Goal: Check status: Check status

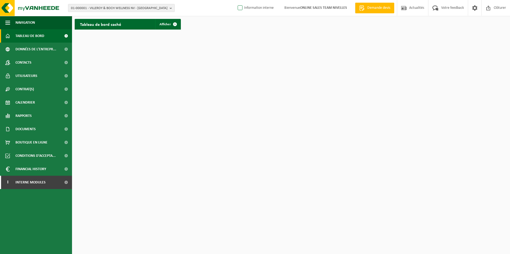
click at [239, 8] on label "Information interne" at bounding box center [255, 8] width 37 height 8
click at [236, 0] on input "Information interne" at bounding box center [235, 0] width 0 height 0
checkbox input "true"
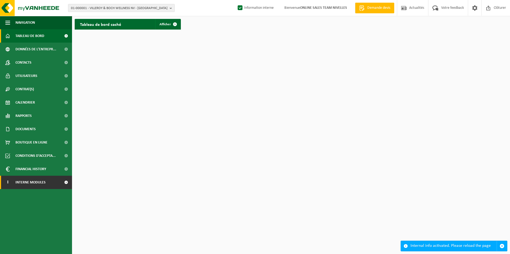
click at [39, 183] on span "Interne modules" at bounding box center [30, 182] width 30 height 13
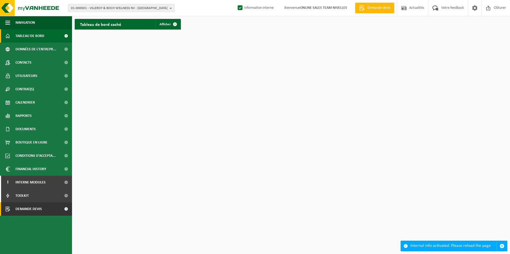
click at [27, 208] on span "Demande devis" at bounding box center [28, 209] width 26 height 13
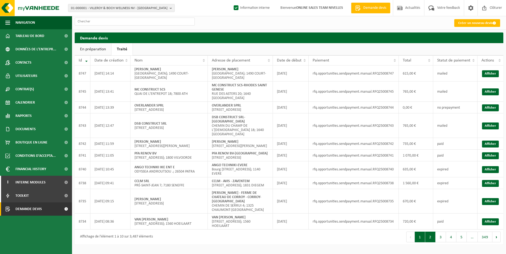
click at [429, 243] on button "2" at bounding box center [430, 237] width 10 height 11
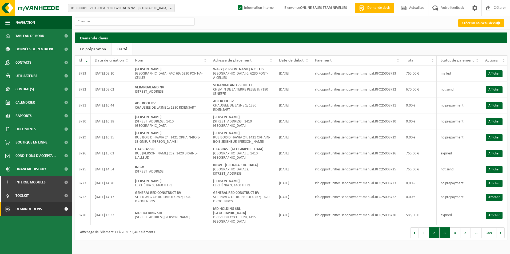
click at [445, 231] on button "3" at bounding box center [444, 233] width 10 height 11
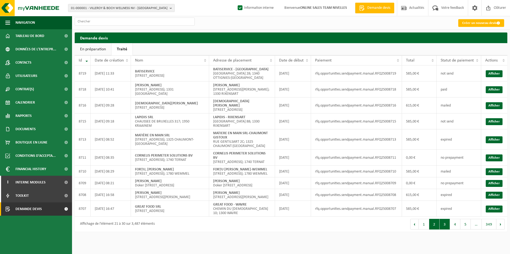
click at [433, 223] on button "2" at bounding box center [434, 224] width 10 height 11
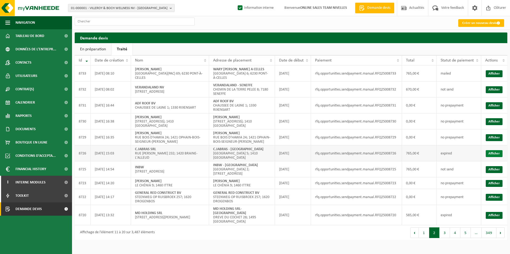
click at [493, 154] on link "Afficher" at bounding box center [494, 153] width 17 height 7
click at [494, 95] on td "Afficher" at bounding box center [494, 90] width 26 height 16
click at [496, 91] on link "Afficher" at bounding box center [494, 89] width 17 height 7
click at [426, 229] on button "1" at bounding box center [424, 233] width 10 height 11
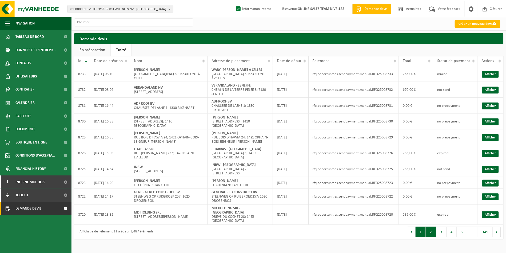
scroll to position [1, 0]
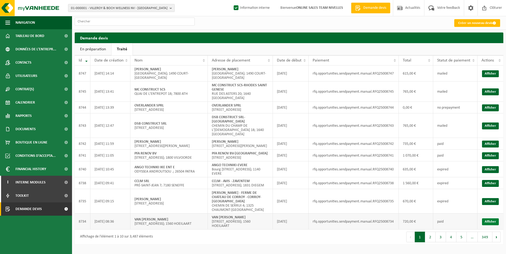
click at [494, 226] on link "Afficher" at bounding box center [490, 222] width 17 height 7
click at [491, 205] on link "Afficher" at bounding box center [490, 201] width 17 height 7
click at [489, 187] on link "Afficher" at bounding box center [490, 183] width 17 height 7
click at [491, 159] on link "Afficher" at bounding box center [490, 156] width 17 height 7
click at [434, 243] on button "2" at bounding box center [430, 237] width 10 height 11
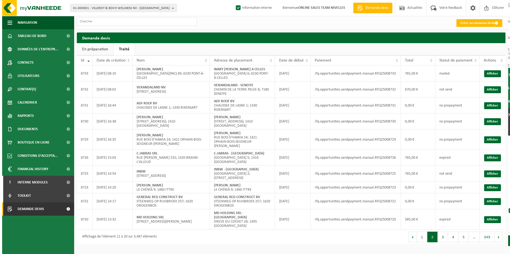
scroll to position [0, 0]
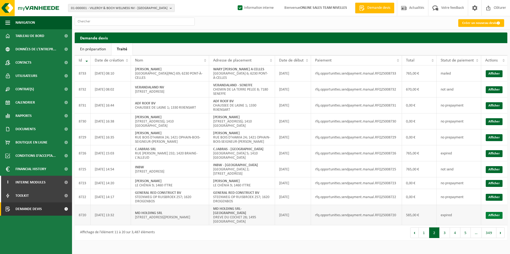
click at [498, 214] on link "Afficher" at bounding box center [494, 215] width 17 height 7
click at [486, 169] on link "Afficher" at bounding box center [494, 169] width 17 height 7
click at [501, 74] on link "Afficher" at bounding box center [494, 73] width 17 height 7
click at [427, 230] on button "1" at bounding box center [424, 233] width 10 height 11
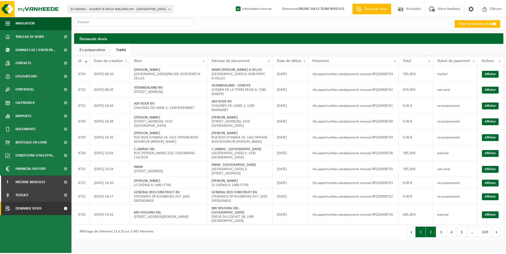
scroll to position [1, 0]
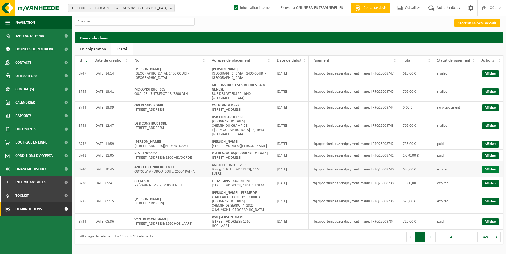
click at [493, 173] on link "Afficher" at bounding box center [490, 169] width 17 height 7
click at [492, 143] on link "Afficher" at bounding box center [490, 144] width 17 height 7
click at [501, 124] on td "Afficher" at bounding box center [490, 126] width 26 height 25
click at [493, 126] on link "Afficher" at bounding box center [490, 126] width 17 height 7
click at [491, 89] on link "Afficher" at bounding box center [490, 92] width 17 height 7
